Goal: Information Seeking & Learning: Learn about a topic

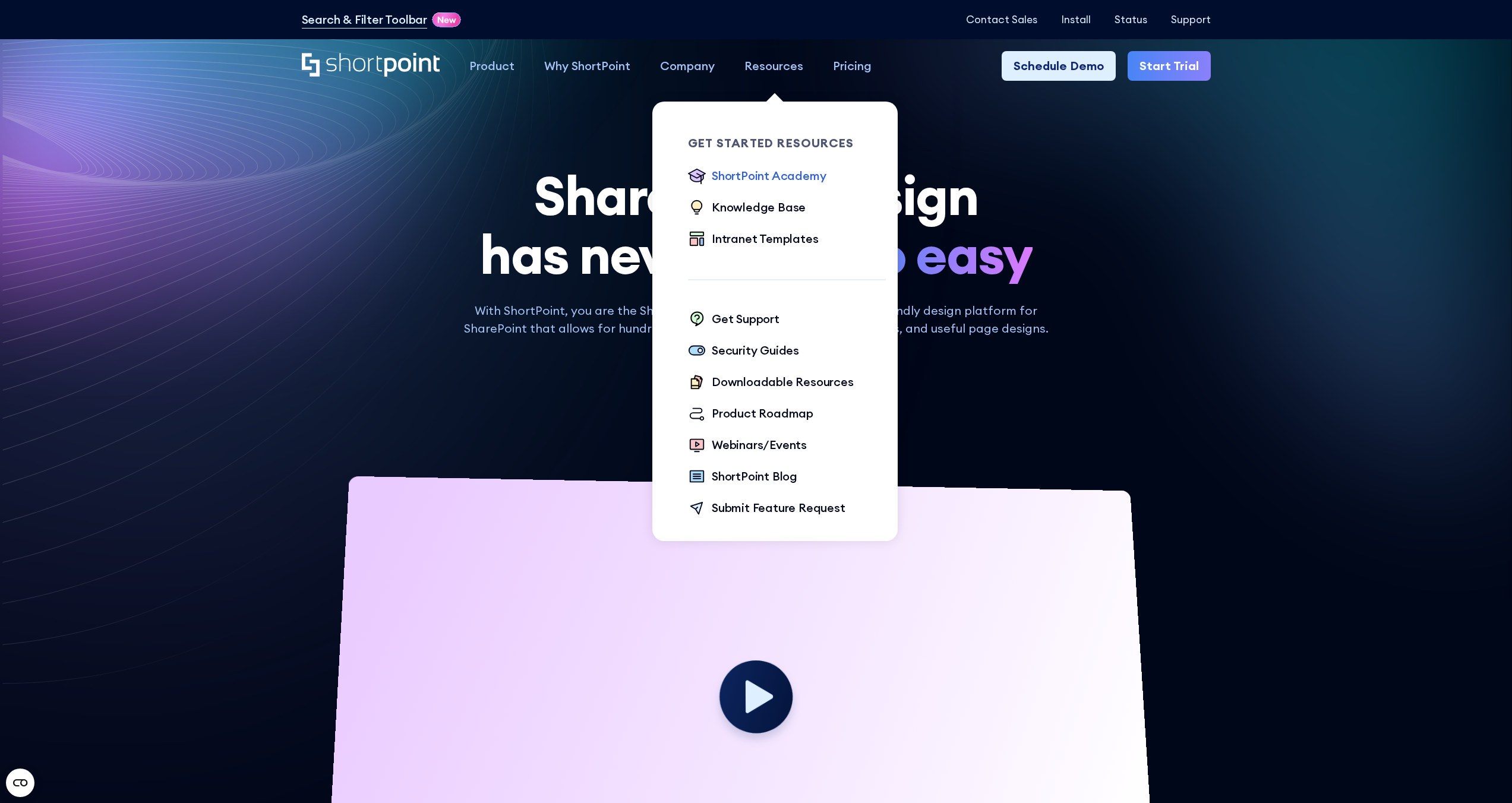
click at [785, 177] on div "ShortPoint Academy" at bounding box center [768, 176] width 114 height 18
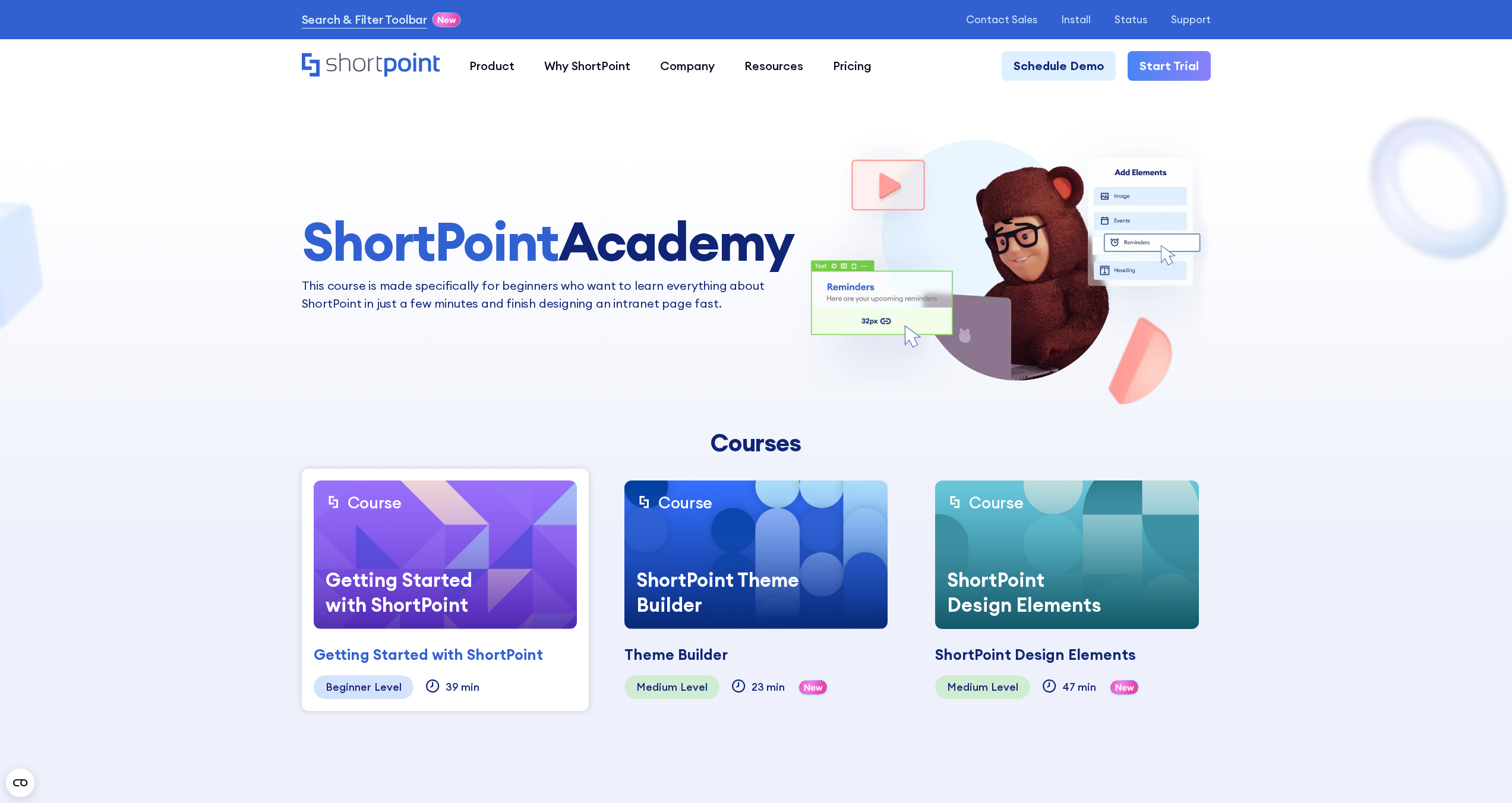
click at [1050, 540] on img at bounding box center [1066, 555] width 263 height 149
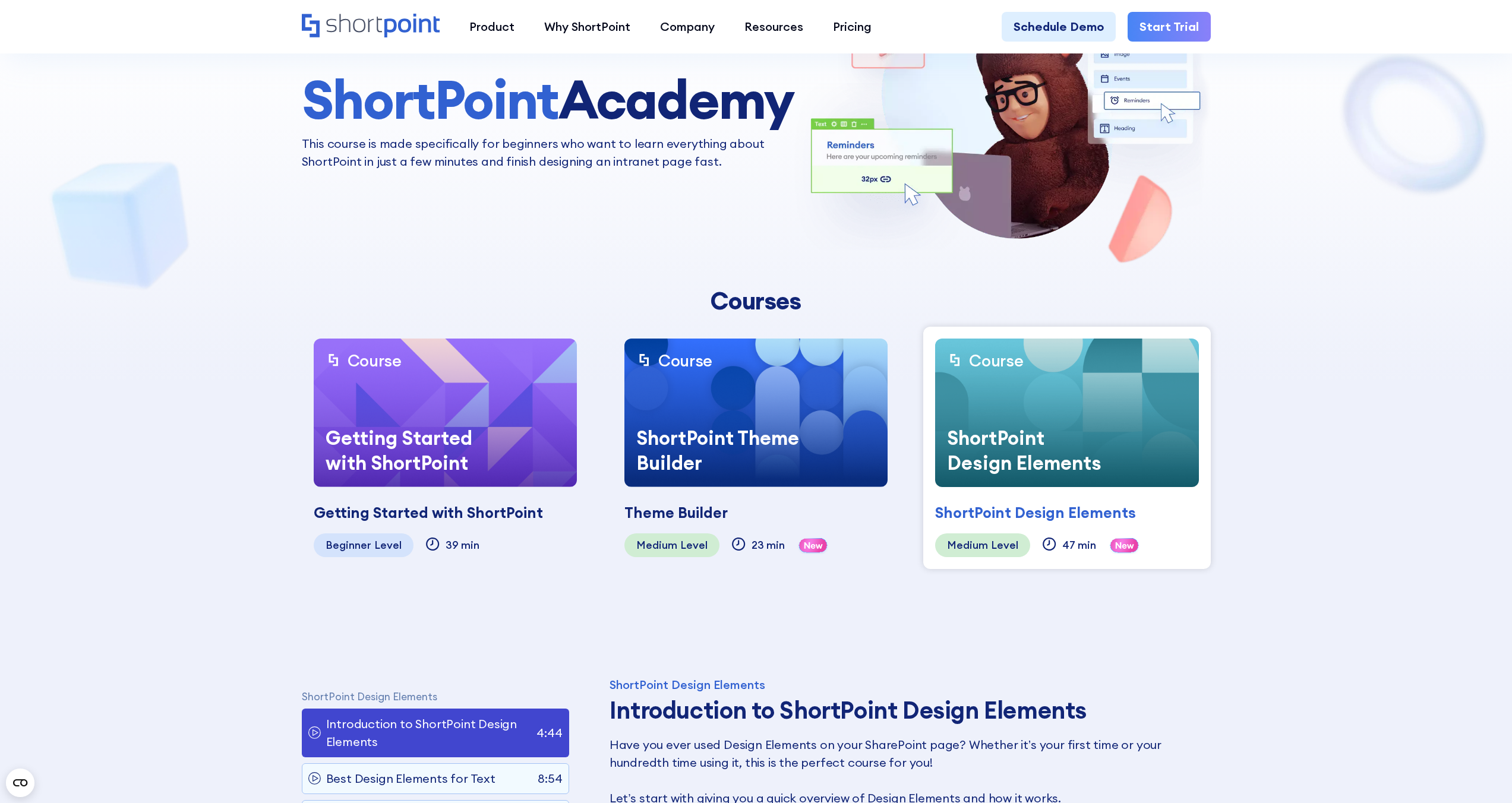
scroll to position [390, 0]
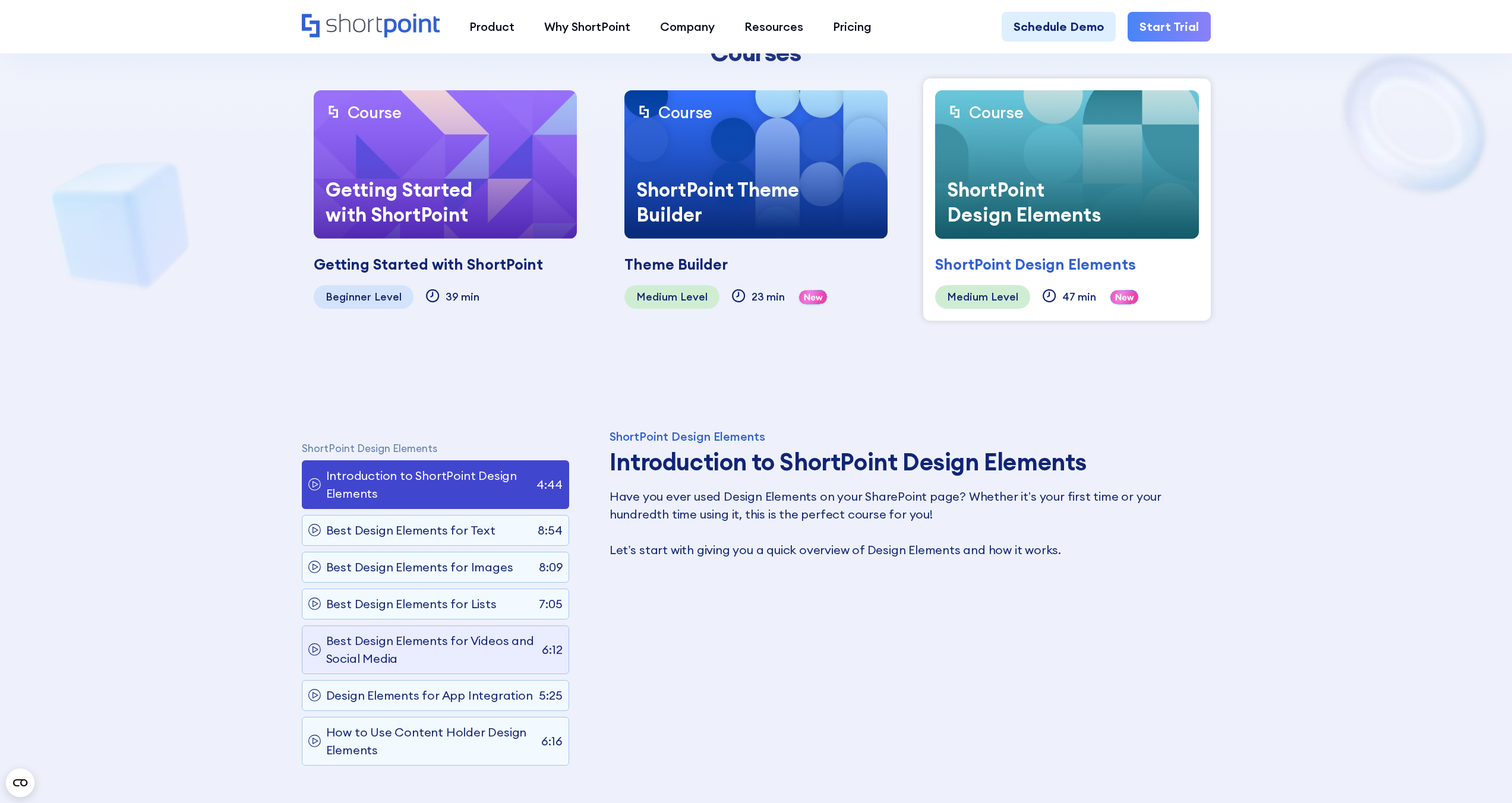
click at [458, 650] on p "Best Design Elements for Videos and Social Media" at bounding box center [431, 650] width 210 height 36
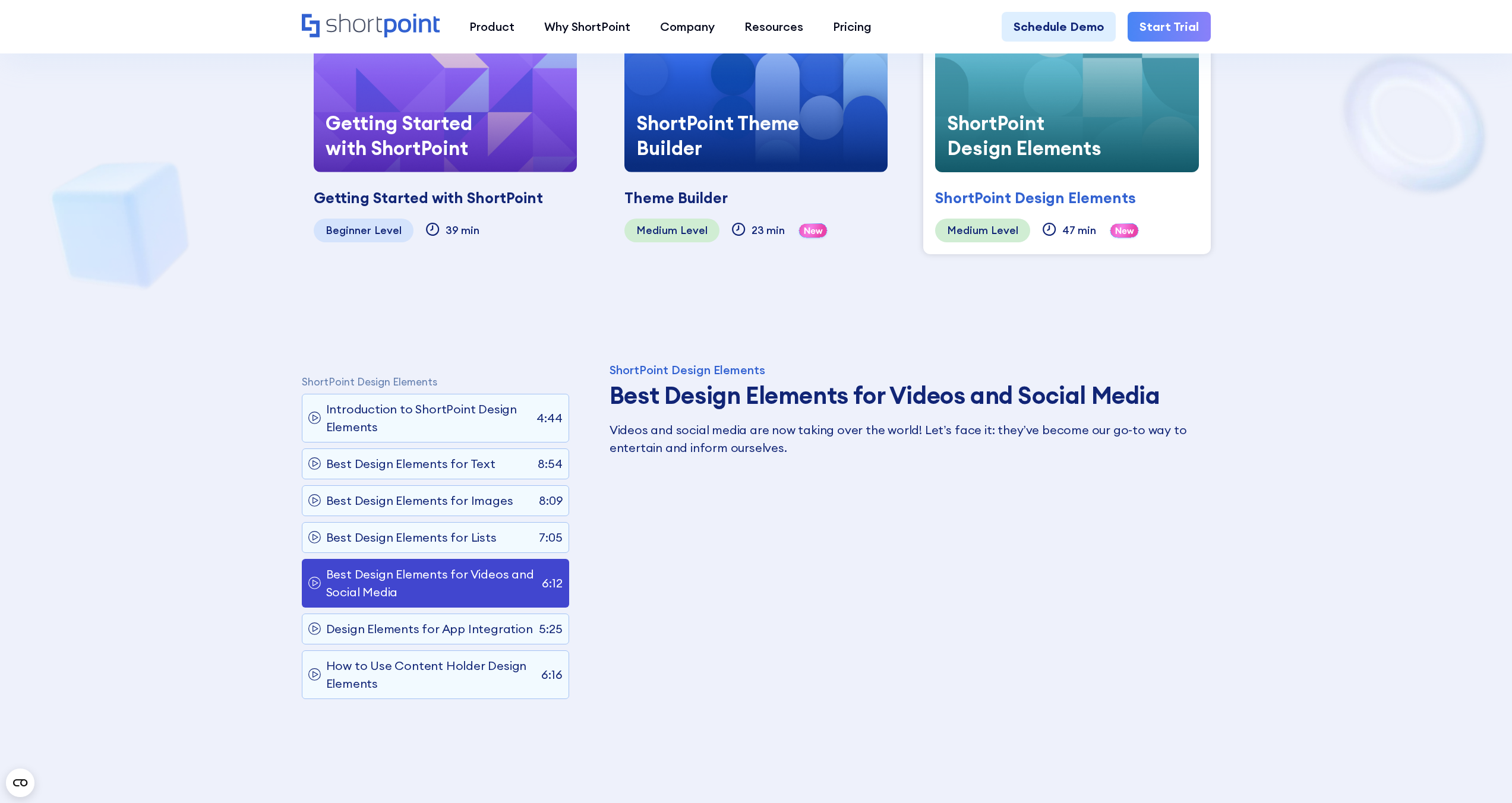
scroll to position [354, 0]
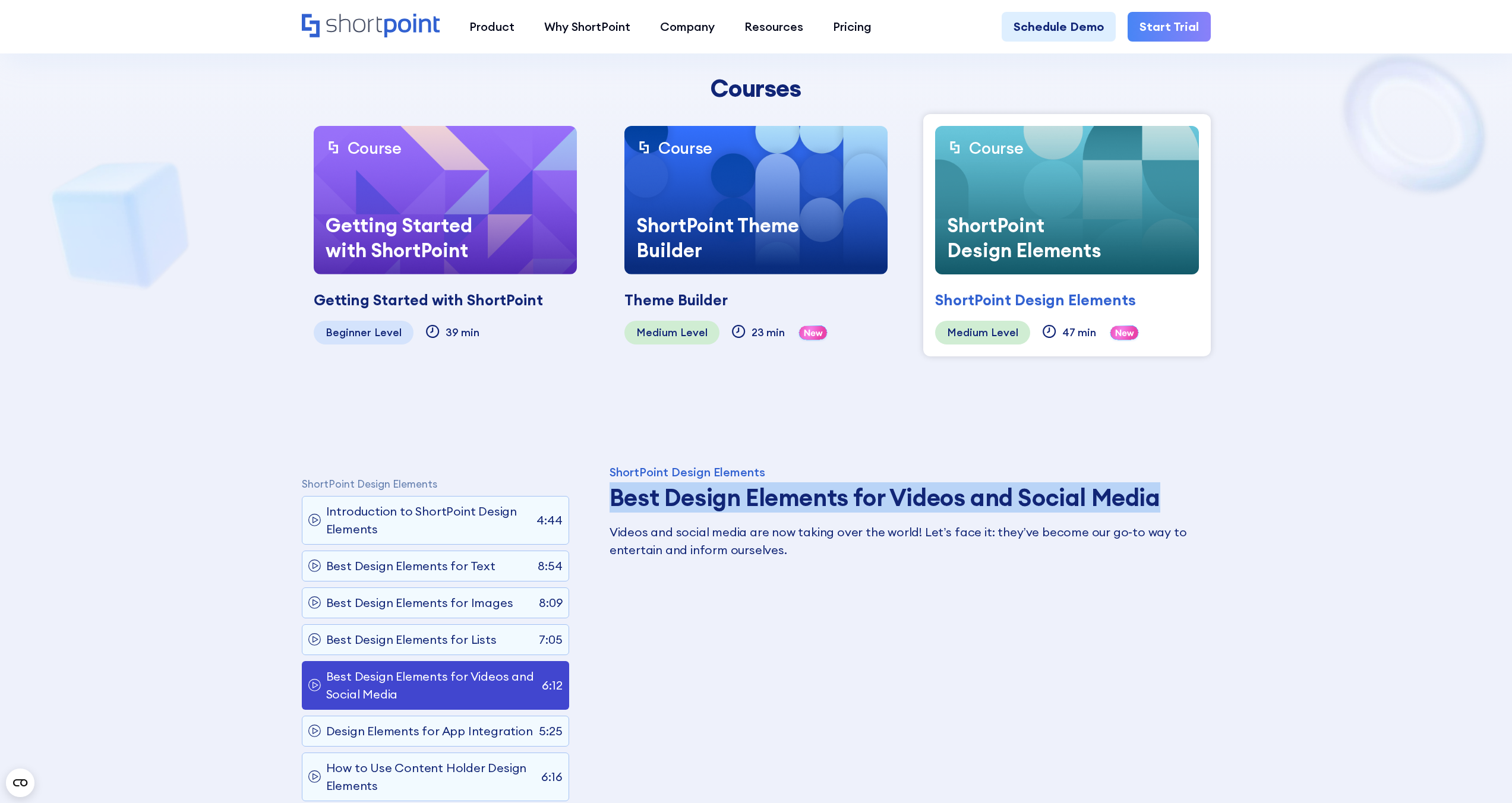
drag, startPoint x: 1163, startPoint y: 495, endPoint x: 615, endPoint y: 498, distance: 548.0
click at [615, 498] on h3 "Best Design Elements for Videos and Social Media" at bounding box center [905, 497] width 592 height 27
copy h3 "Best Design Elements for Videos and Social Media"
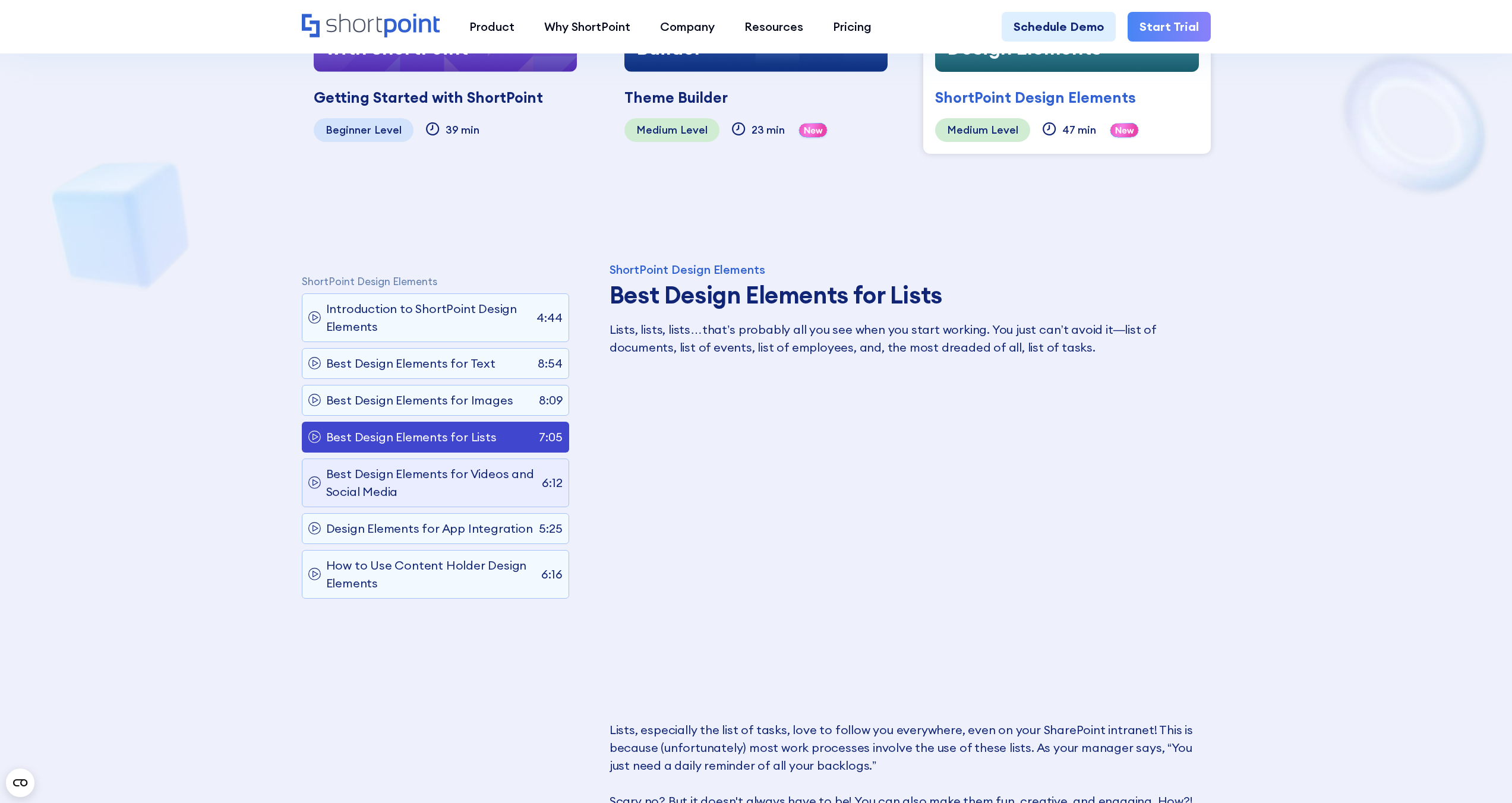
click at [489, 473] on p "Best Design Elements for Videos and Social Media" at bounding box center [431, 483] width 210 height 36
